Goal: Use online tool/utility

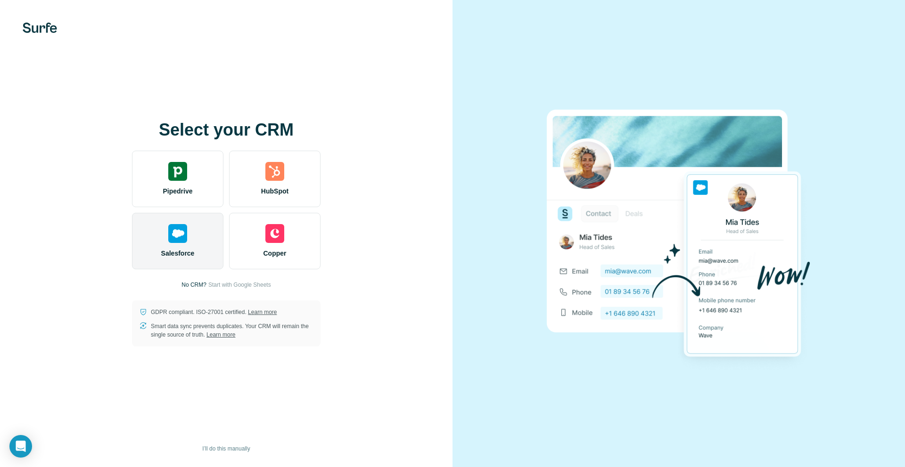
click at [182, 237] on img at bounding box center [177, 233] width 19 height 19
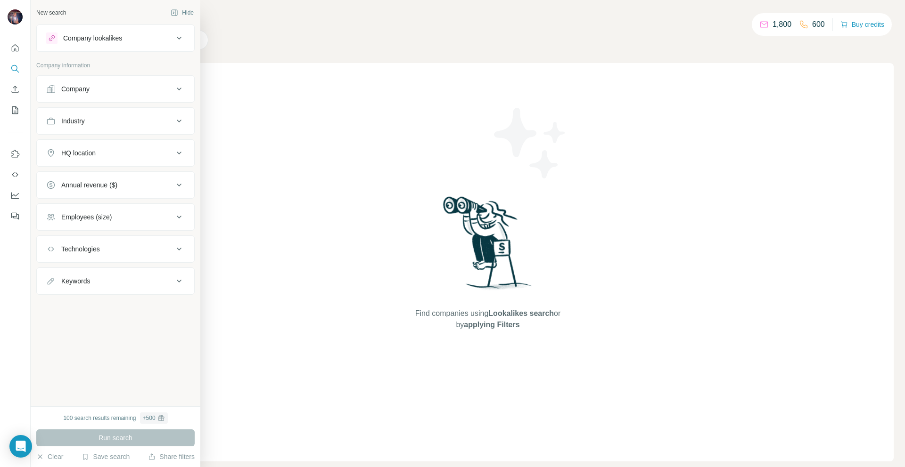
click at [121, 86] on div "Company" at bounding box center [109, 88] width 127 height 9
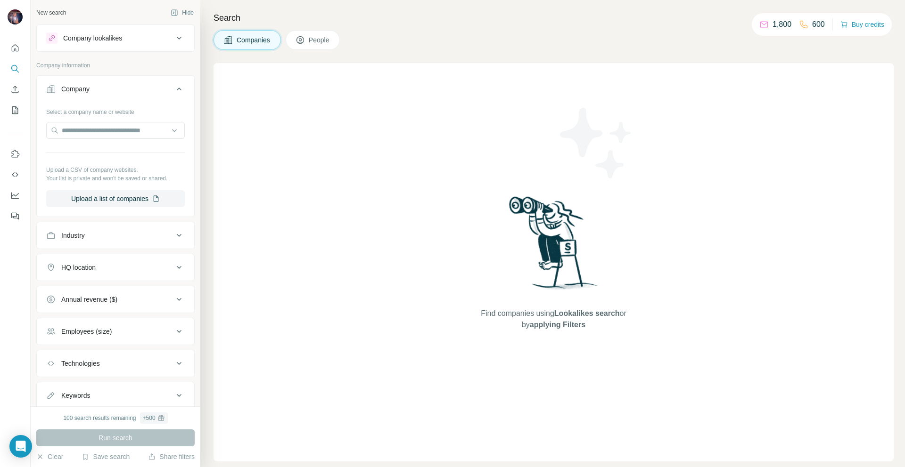
click at [153, 232] on div "Industry" at bounding box center [109, 235] width 127 height 9
click at [141, 262] on input at bounding box center [110, 259] width 116 height 10
click at [128, 304] on div "Brand Marketing" at bounding box center [116, 299] width 134 height 17
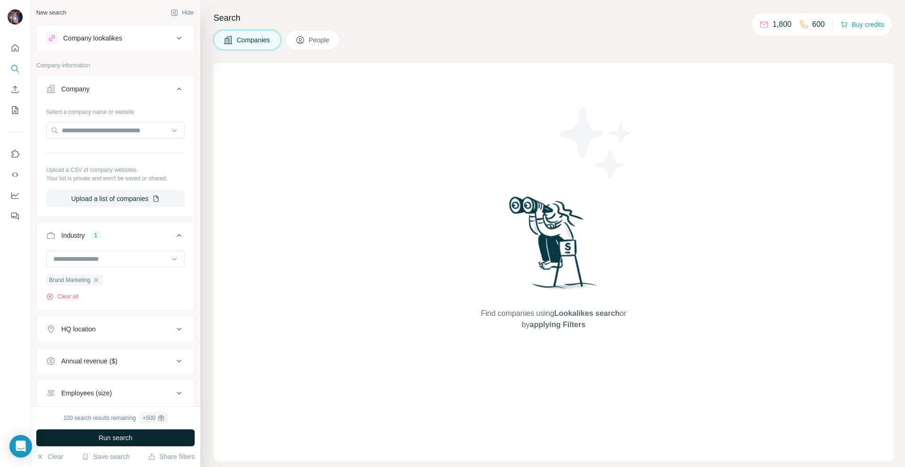
click at [151, 436] on button "Run search" at bounding box center [115, 438] width 158 height 17
